Goal: Task Accomplishment & Management: Use online tool/utility

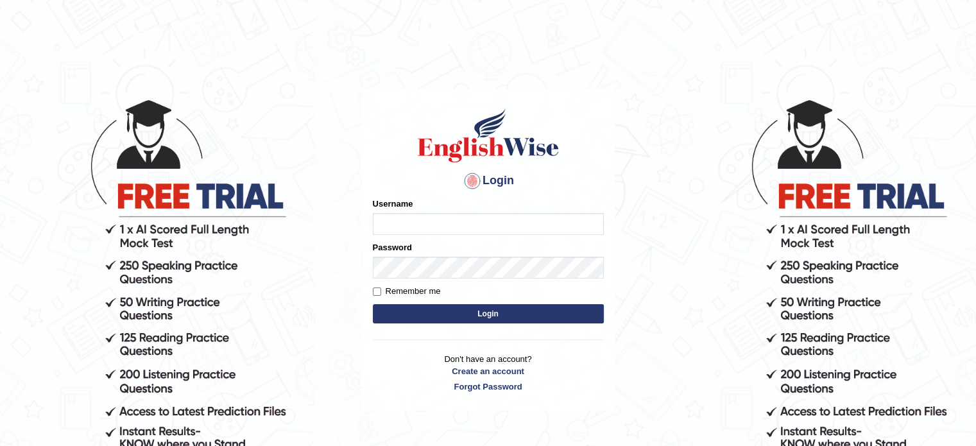
type input "anitarani2024"
click at [474, 314] on button "Login" at bounding box center [488, 313] width 231 height 19
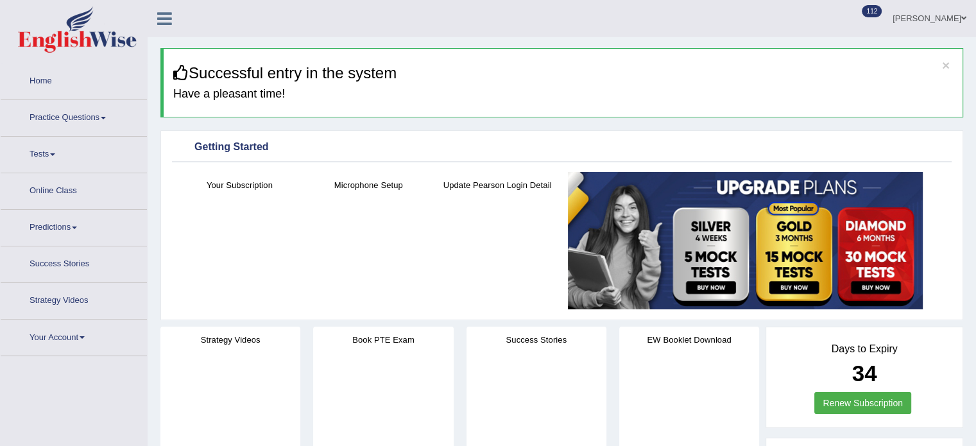
click at [44, 159] on link "Tests" at bounding box center [74, 153] width 146 height 32
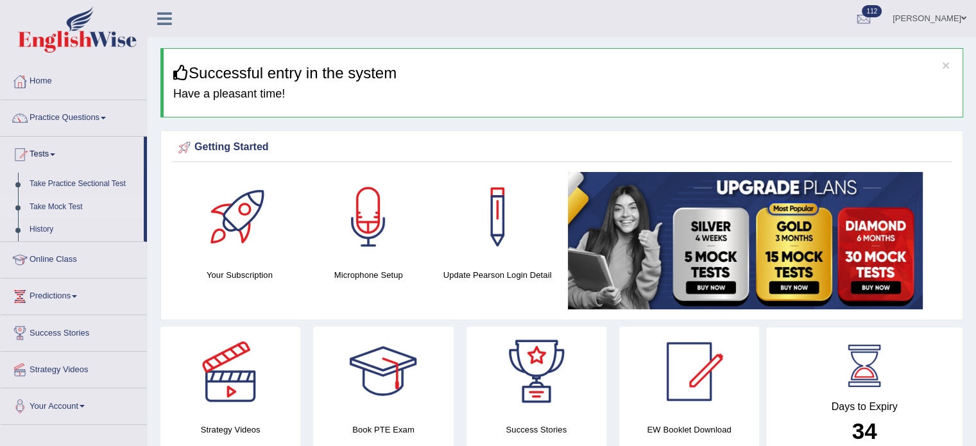
click at [68, 207] on link "Take Mock Test" at bounding box center [84, 207] width 120 height 23
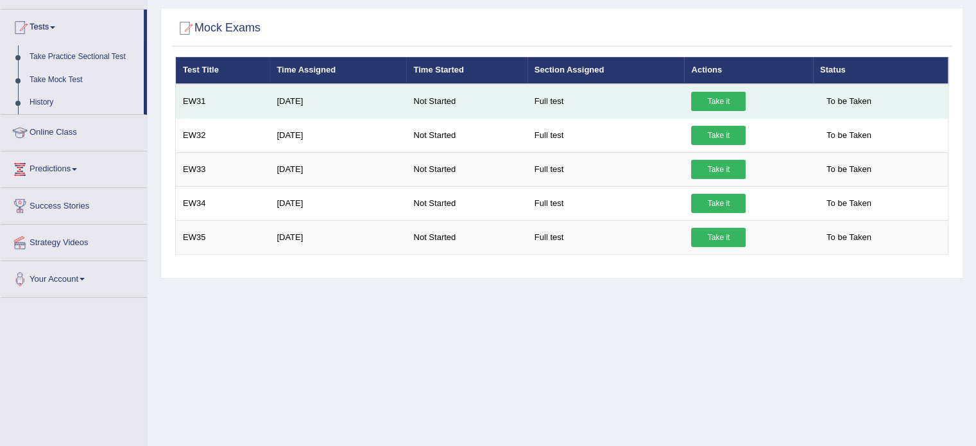
click at [721, 102] on link "Take it" at bounding box center [718, 101] width 55 height 19
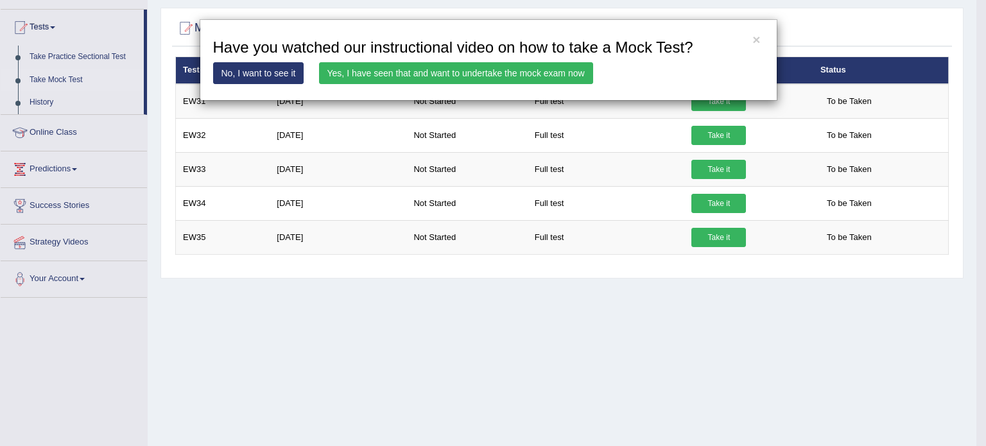
click at [501, 70] on link "Yes, I have seen that and want to undertake the mock exam now" at bounding box center [456, 73] width 274 height 22
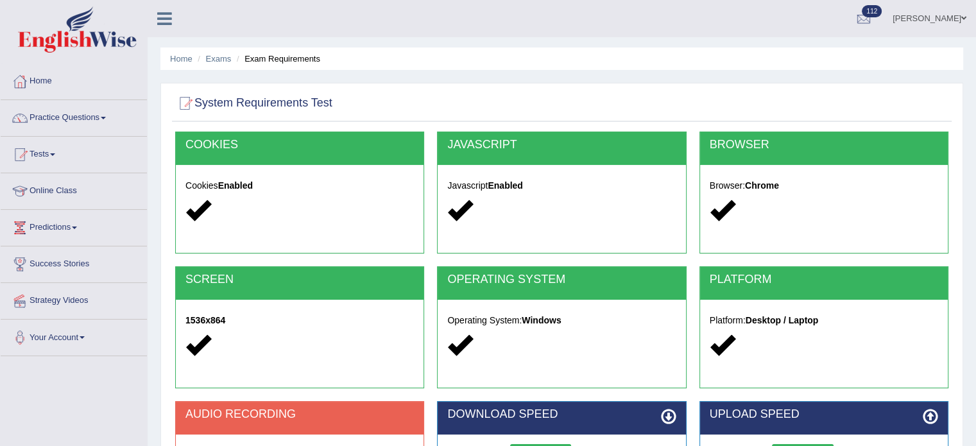
scroll to position [169, 0]
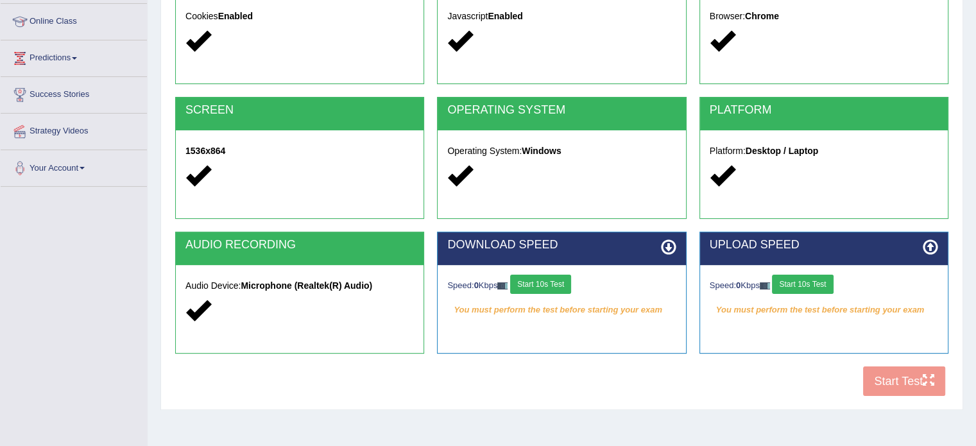
click at [571, 284] on button "Start 10s Test" at bounding box center [540, 284] width 61 height 19
click at [553, 282] on button "Start 10s Test" at bounding box center [540, 284] width 61 height 19
click at [815, 277] on button "Start 10s Test" at bounding box center [802, 284] width 61 height 19
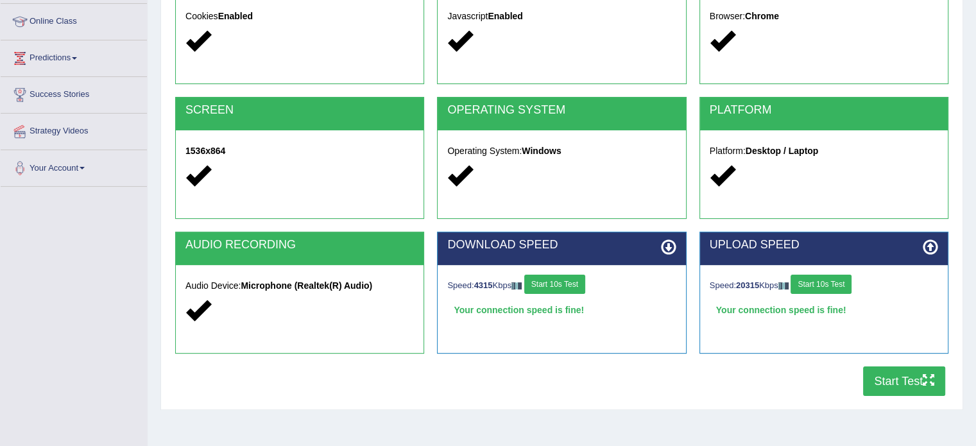
click at [898, 390] on button "Start Test" at bounding box center [904, 381] width 82 height 30
click at [887, 374] on button "Start Test" at bounding box center [904, 381] width 82 height 30
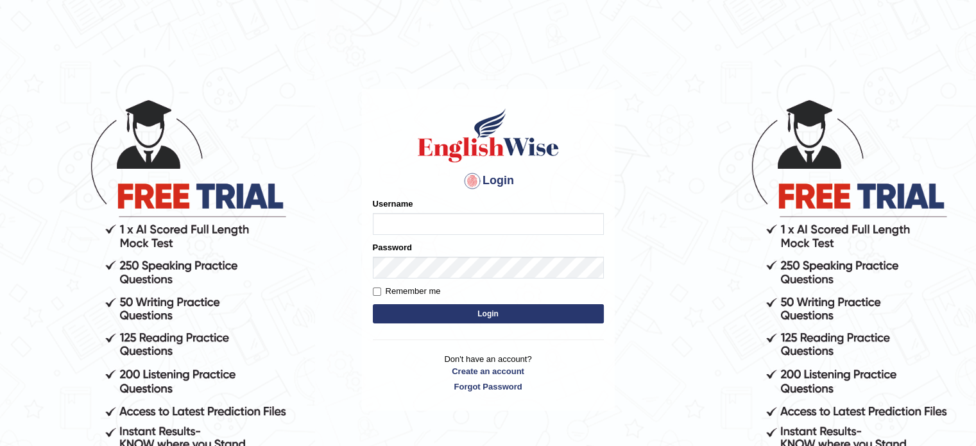
type input "anitarani2024"
click at [490, 307] on button "Login" at bounding box center [488, 313] width 231 height 19
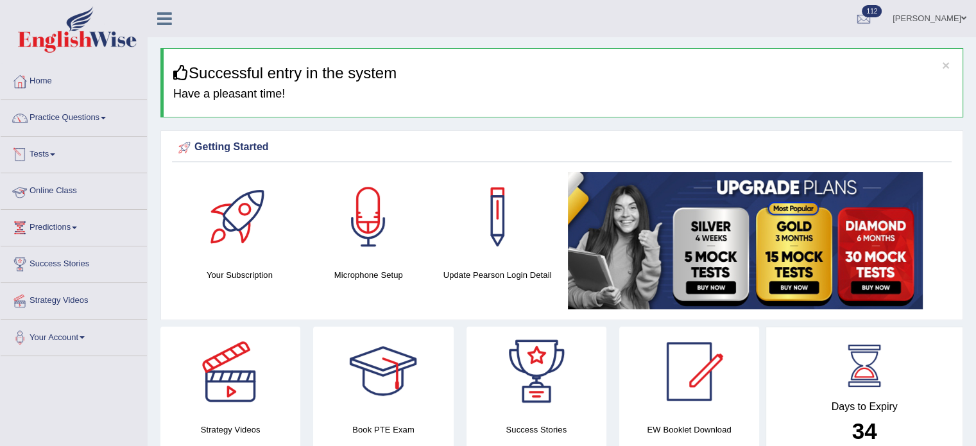
click at [44, 157] on link "Tests" at bounding box center [74, 153] width 146 height 32
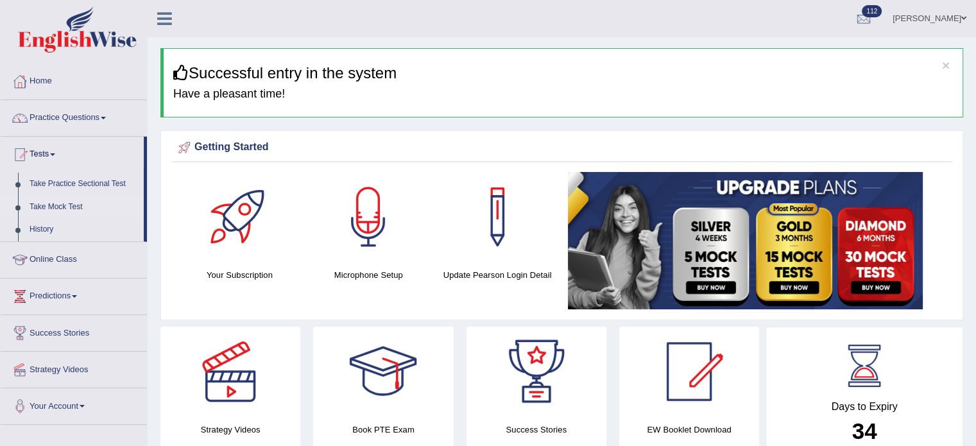
click at [61, 203] on link "Take Mock Test" at bounding box center [84, 207] width 120 height 23
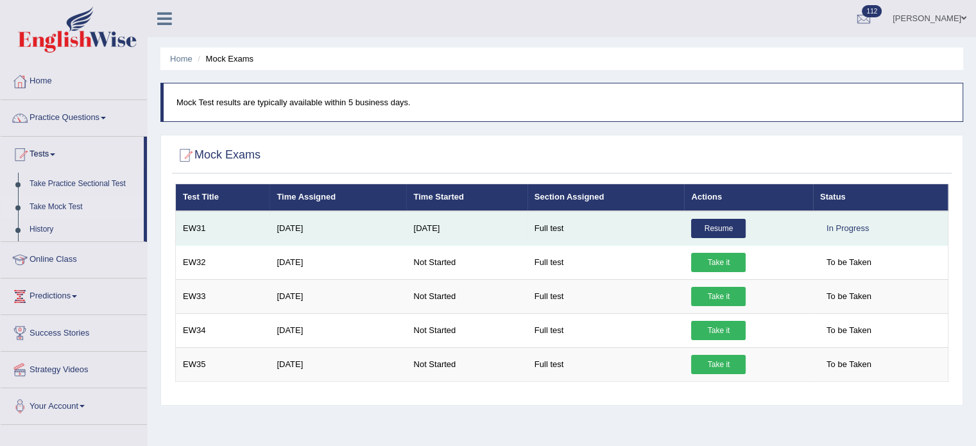
click at [735, 229] on link "Resume" at bounding box center [718, 228] width 55 height 19
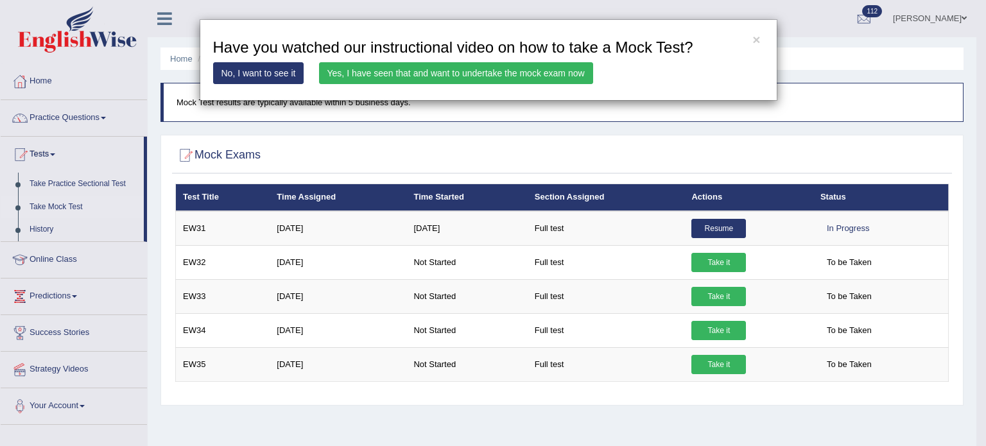
click at [537, 76] on link "Yes, I have seen that and want to undertake the mock exam now" at bounding box center [456, 73] width 274 height 22
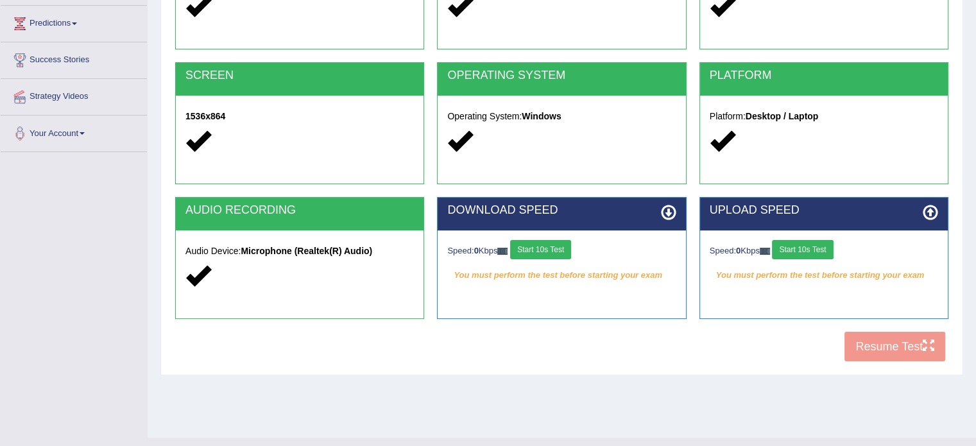
scroll to position [205, 0]
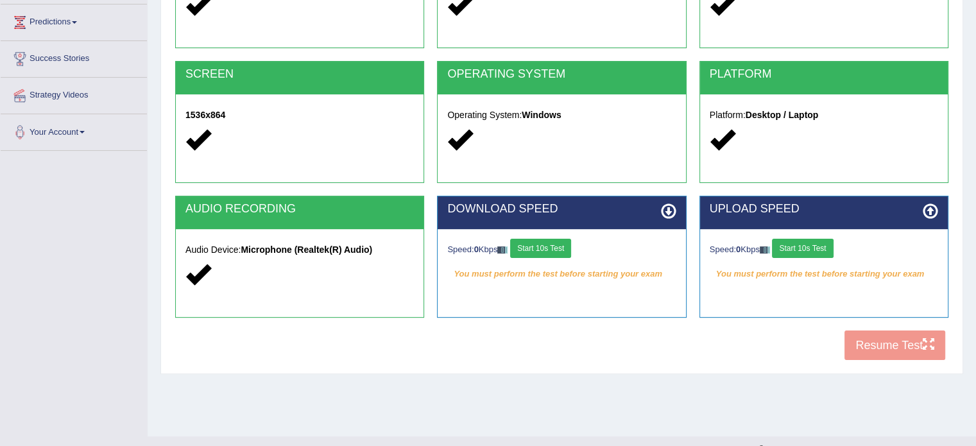
click at [569, 248] on button "Start 10s Test" at bounding box center [540, 248] width 61 height 19
click at [827, 248] on button "Start 10s Test" at bounding box center [802, 248] width 61 height 19
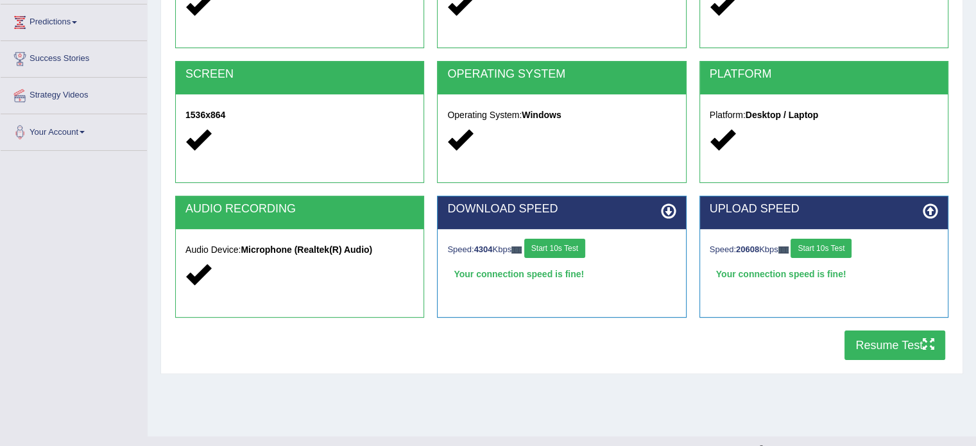
click at [880, 355] on button "Resume Test" at bounding box center [894, 345] width 101 height 30
